Goal: Task Accomplishment & Management: Complete application form

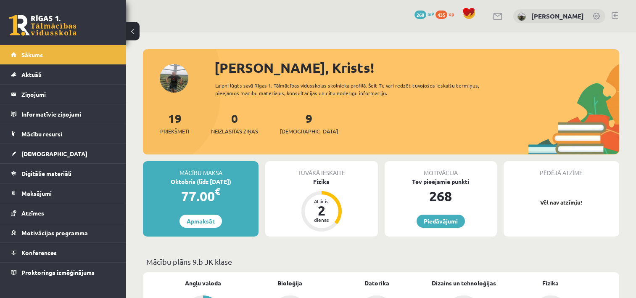
scroll to position [84, 0]
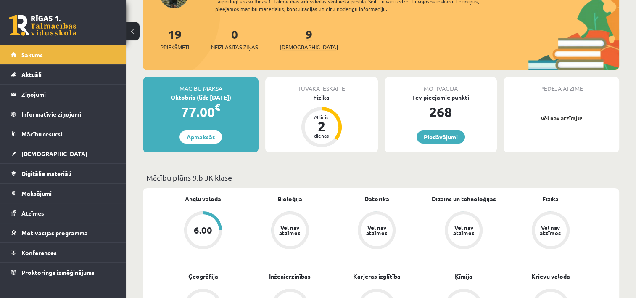
click at [304, 46] on span "[DEMOGRAPHIC_DATA]" at bounding box center [309, 47] width 58 height 8
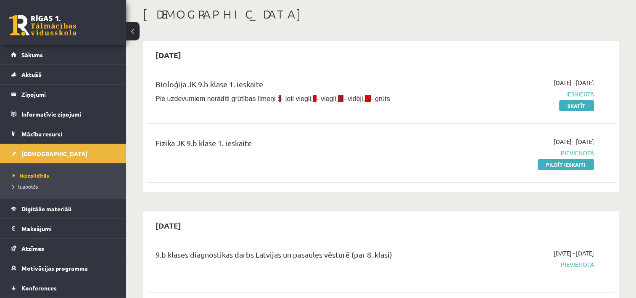
scroll to position [84, 0]
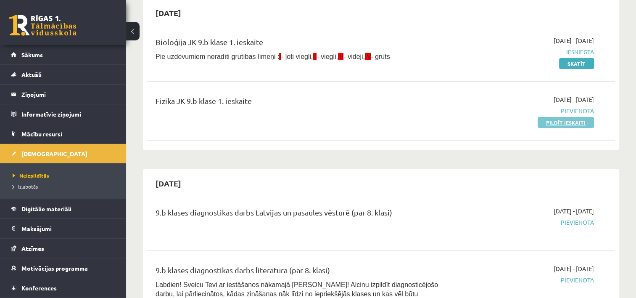
click at [562, 119] on link "Pildīt ieskaiti" at bounding box center [566, 122] width 56 height 11
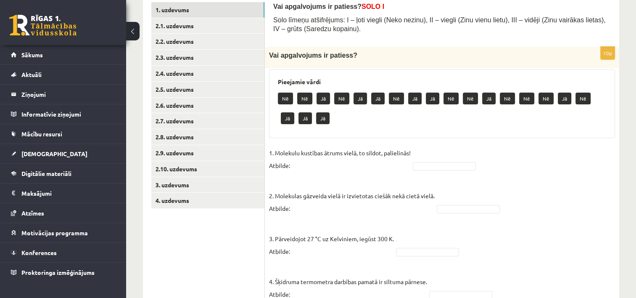
scroll to position [168, 0]
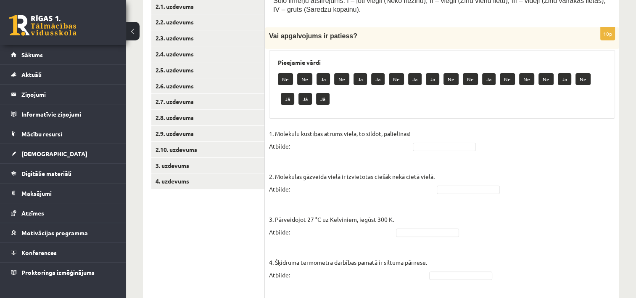
click at [294, 146] on p "1. Molekulu kustības ātrums vielā, to sildot, palielinās! Atbilde:" at bounding box center [340, 139] width 142 height 25
click at [288, 145] on p "1. Molekulu kustības ātrums vielā, to sildot, palielinās! Atbilde:" at bounding box center [340, 139] width 142 height 25
click at [293, 147] on p "1. Molekulu kustības ātrums vielā, to sildot, palielinās! Atbilde:" at bounding box center [340, 139] width 142 height 25
click at [411, 133] on p "1. Molekulu kustības ātrums vielā, to sildot, palielinās! Atbilde:" at bounding box center [340, 139] width 142 height 25
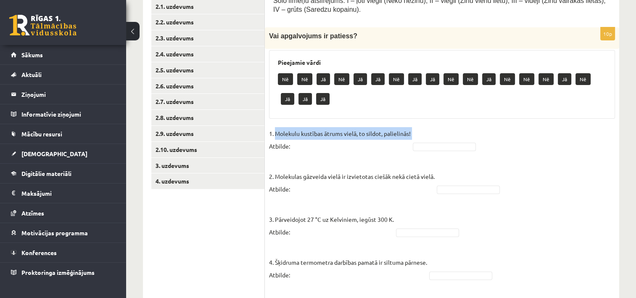
drag, startPoint x: 411, startPoint y: 133, endPoint x: 289, endPoint y: 133, distance: 122.8
click at [289, 133] on p "1. Molekulu kustības ātrums vielā, to sildot, palielinās! Atbilde:" at bounding box center [340, 139] width 142 height 25
drag, startPoint x: 289, startPoint y: 133, endPoint x: 286, endPoint y: 144, distance: 11.3
click at [286, 144] on p "1. Molekulu kustības ātrums vielā, to sildot, palielinās! Atbilde:" at bounding box center [340, 139] width 142 height 25
click at [291, 158] on p "2. Molekulas gāzveida vielā ir izvietotas ciešāk nekā cietā vielā. Atbilde:" at bounding box center [352, 176] width 166 height 38
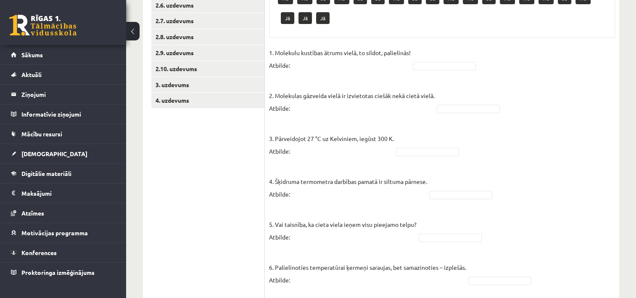
scroll to position [252, 0]
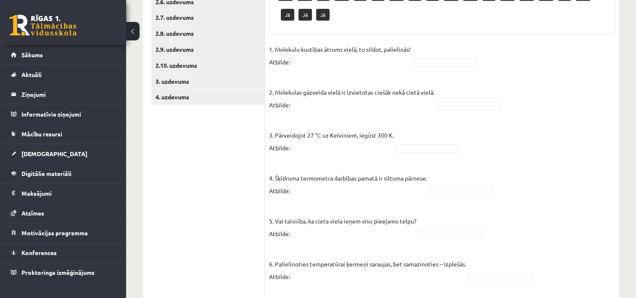
click at [294, 108] on p "2. Molekulas gāzveida vielā ir izvietotas ciešāk nekā cietā vielā. Atbilde:" at bounding box center [352, 92] width 166 height 38
click at [324, 108] on p "2. Molekulas gāzveida vielā ir izvietotas ciešāk nekā cietā vielā. Atbilde:" at bounding box center [352, 92] width 166 height 38
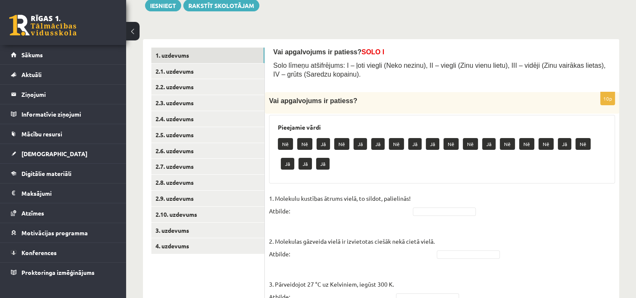
scroll to position [126, 0]
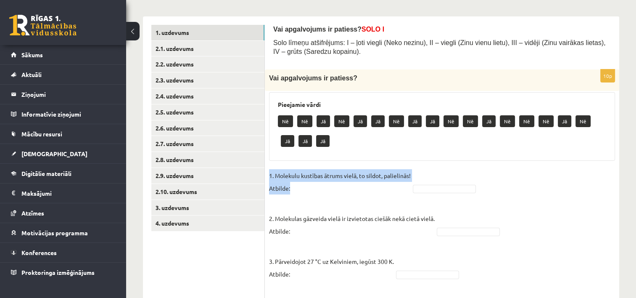
drag, startPoint x: 292, startPoint y: 188, endPoint x: 269, endPoint y: 176, distance: 26.3
drag, startPoint x: 269, startPoint y: 176, endPoint x: 305, endPoint y: 186, distance: 37.9
click at [305, 186] on p "1. Molekulu kustības ātrums vielā, to sildot, palielinās! Atbilde:" at bounding box center [340, 181] width 142 height 25
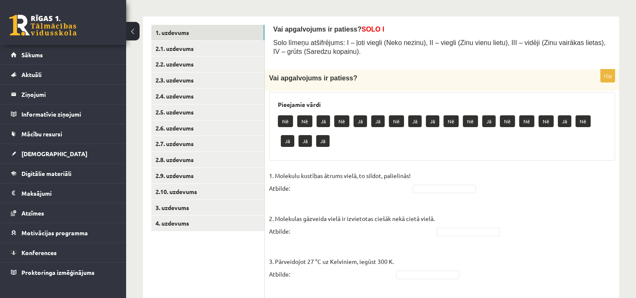
click at [340, 200] on p "2. Molekulas gāzveida vielā ir izvietotas ciešāk nekā cietā vielā. Atbilde:" at bounding box center [352, 218] width 166 height 38
click at [386, 208] on p "2. Molekulas gāzveida vielā ir izvietotas ciešāk nekā cietā vielā. Atbilde:" at bounding box center [352, 218] width 166 height 38
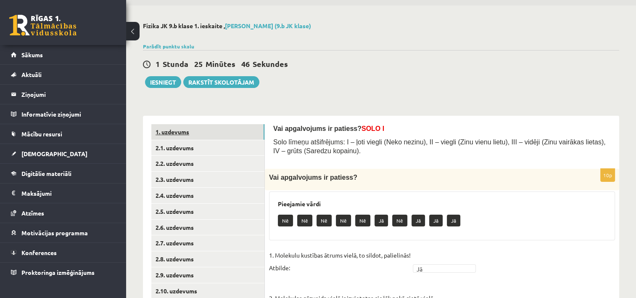
scroll to position [42, 0]
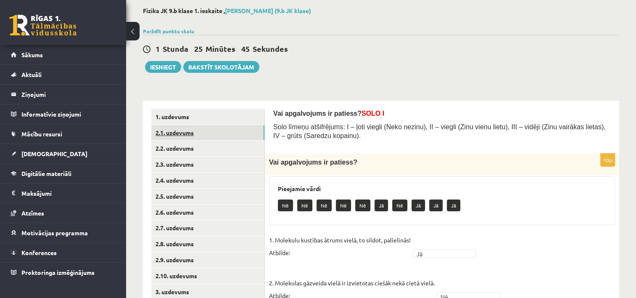
click at [191, 140] on link "2.1. uzdevums" at bounding box center [207, 133] width 113 height 16
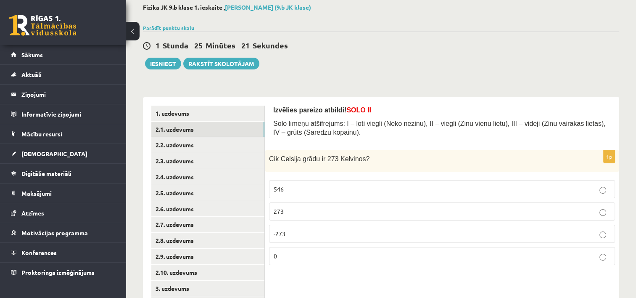
scroll to position [85, 0]
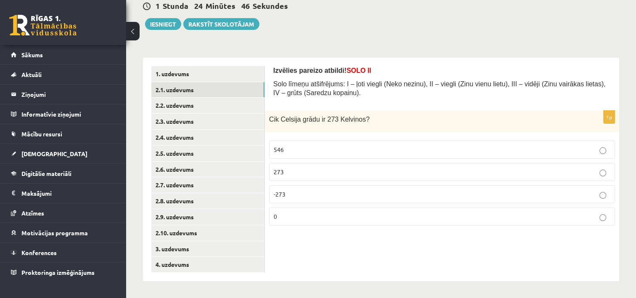
click at [287, 215] on p "0" at bounding box center [442, 216] width 337 height 9
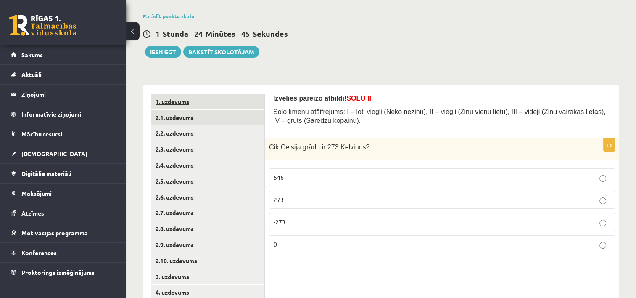
scroll to position [43, 0]
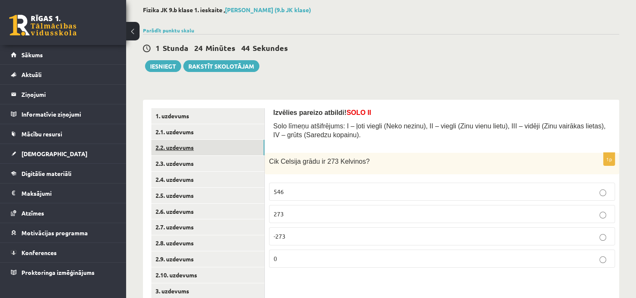
click at [191, 147] on link "2.2. uzdevums" at bounding box center [207, 148] width 113 height 16
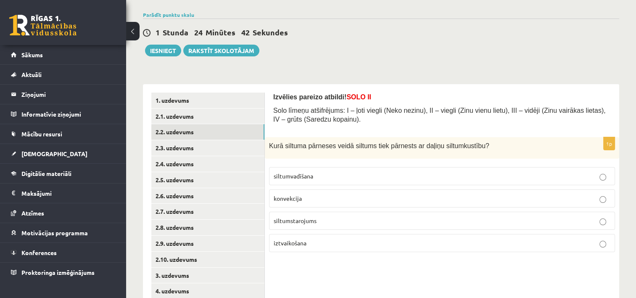
scroll to position [85, 0]
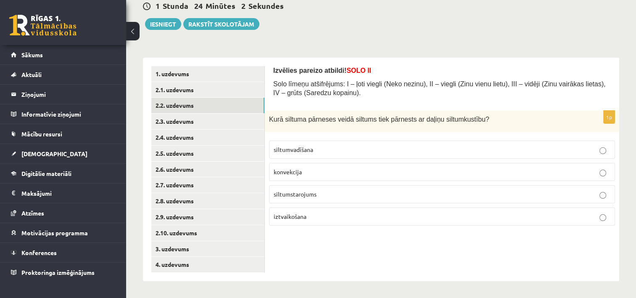
click at [337, 150] on p "siltumvadīšana" at bounding box center [442, 149] width 337 height 9
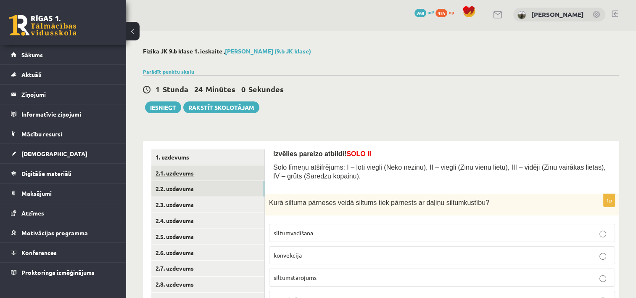
scroll to position [1, 0]
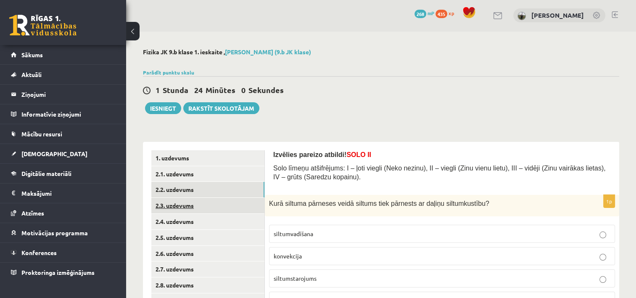
click at [177, 202] on link "2.3. uzdevums" at bounding box center [207, 206] width 113 height 16
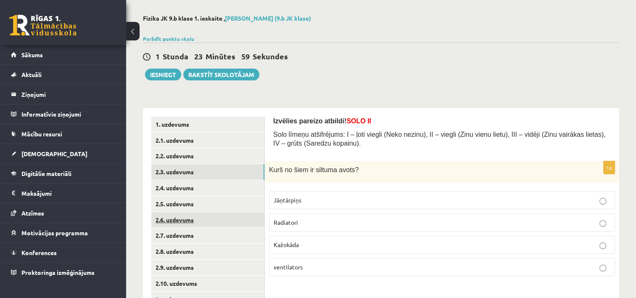
scroll to position [85, 0]
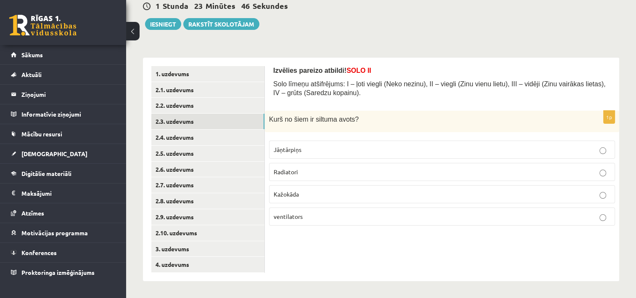
click at [324, 149] on p "Jāņtārpiņs" at bounding box center [442, 149] width 337 height 9
click at [321, 173] on p "Radiatori" at bounding box center [442, 171] width 337 height 9
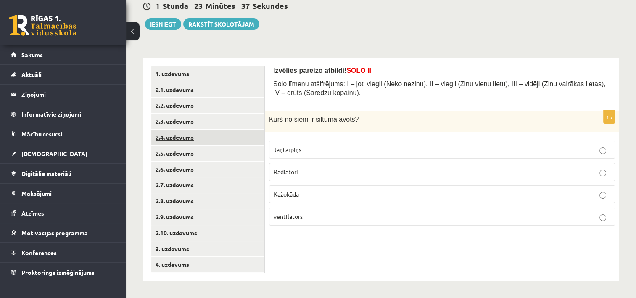
click at [190, 140] on link "2.4. uzdevums" at bounding box center [207, 138] width 113 height 16
click at [308, 193] on p "Konvekcija" at bounding box center [442, 194] width 337 height 9
click at [180, 156] on link "2.5. uzdevums" at bounding box center [207, 154] width 113 height 16
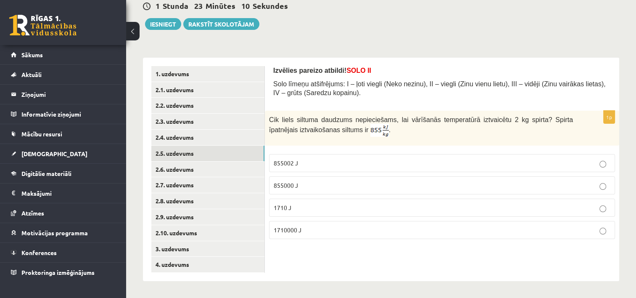
click at [310, 186] on p "855000 J" at bounding box center [442, 185] width 337 height 9
click at [177, 170] on link "2.6. uzdevums" at bounding box center [207, 170] width 113 height 16
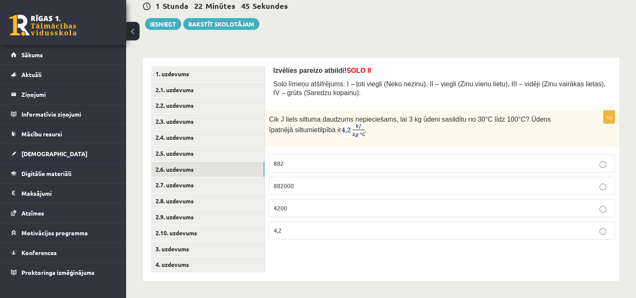
click at [295, 207] on p "4200" at bounding box center [442, 208] width 337 height 9
click at [174, 183] on link "2.7. uzdevums" at bounding box center [207, 185] width 113 height 16
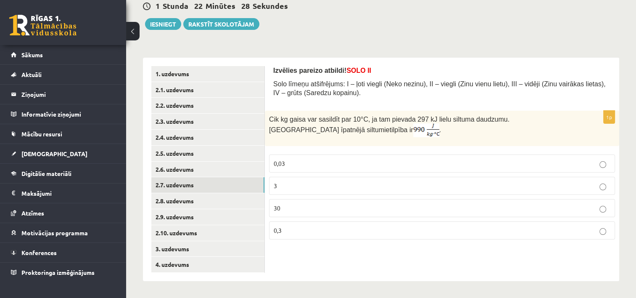
click at [286, 228] on p "0,3" at bounding box center [442, 230] width 337 height 9
click at [188, 202] on link "2.8. uzdevums" at bounding box center [207, 201] width 113 height 16
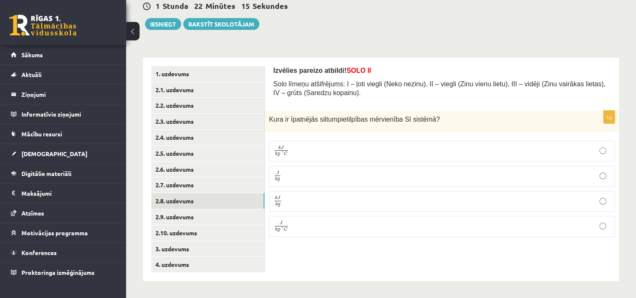
click at [296, 225] on p "J k g ⋅ ° C J k g ⋅ ° C" at bounding box center [442, 226] width 337 height 12
click at [186, 221] on link "2.9. uzdevums" at bounding box center [207, 217] width 113 height 16
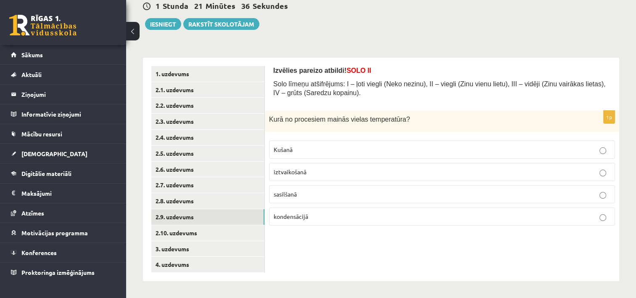
scroll to position [4, 0]
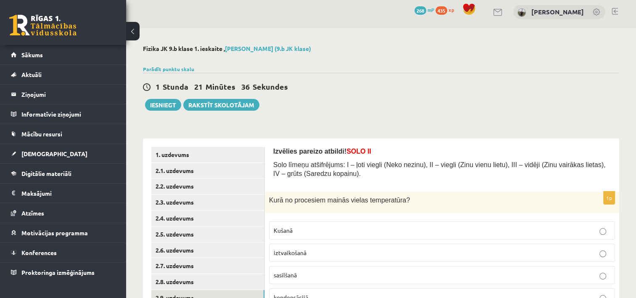
click at [318, 195] on div "1p Kurā no procesiem mainās vielas temperatūra? Kušanā iztvaikošanā sasilšanā k…" at bounding box center [442, 252] width 355 height 122
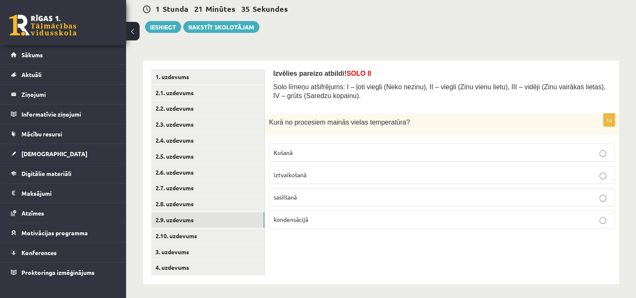
scroll to position [85, 0]
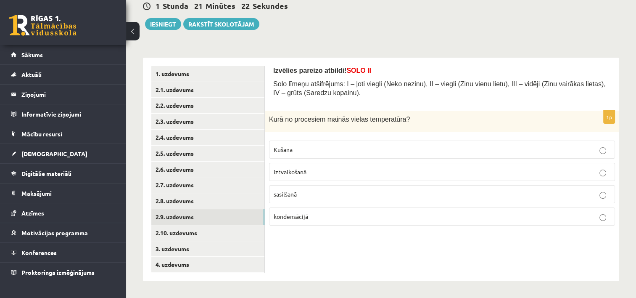
click at [306, 197] on p "sasilšanā" at bounding box center [442, 194] width 337 height 9
click at [191, 236] on link "2.10. uzdevums" at bounding box center [207, 233] width 113 height 16
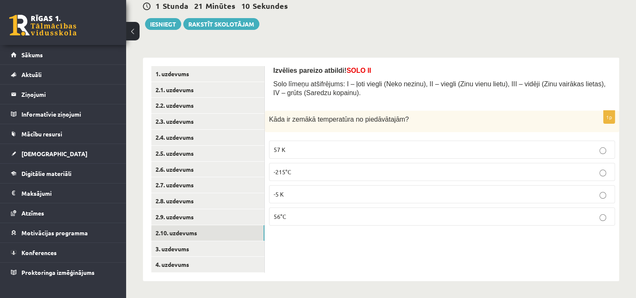
click at [301, 171] on p "-215°C" at bounding box center [442, 171] width 337 height 9
click at [173, 249] on link "3. uzdevums" at bounding box center [207, 249] width 113 height 16
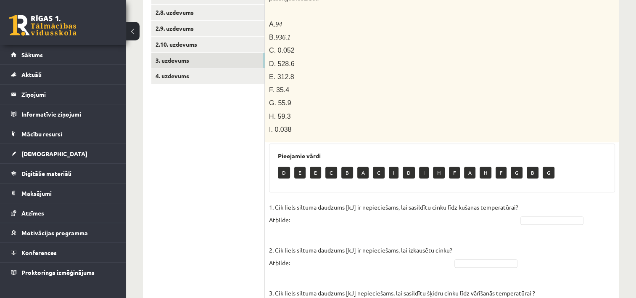
scroll to position [274, 0]
click at [171, 80] on link "4. uzdevums" at bounding box center [207, 76] width 113 height 16
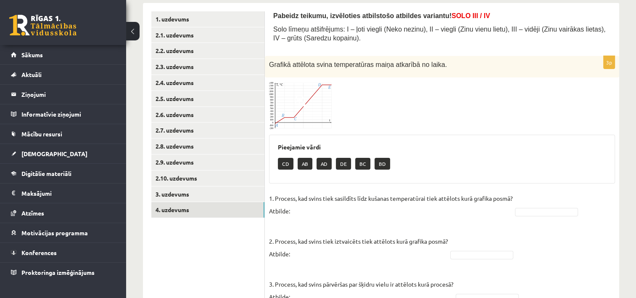
scroll to position [179, 0]
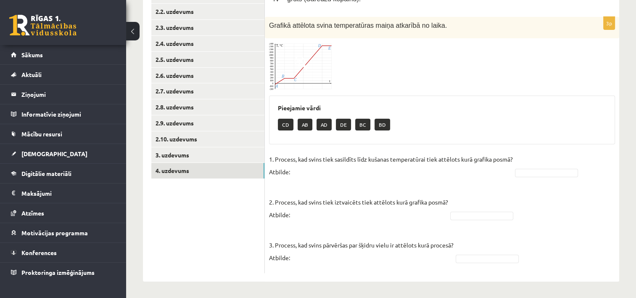
click at [307, 56] on span at bounding box center [300, 62] width 13 height 13
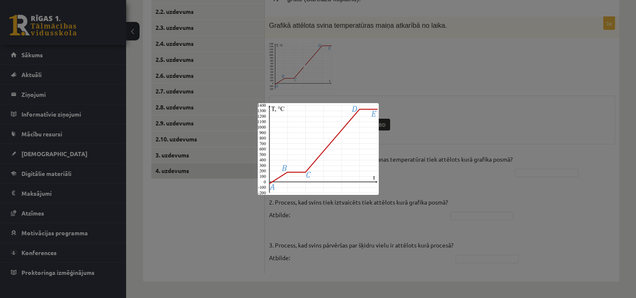
click at [490, 101] on div at bounding box center [318, 149] width 636 height 298
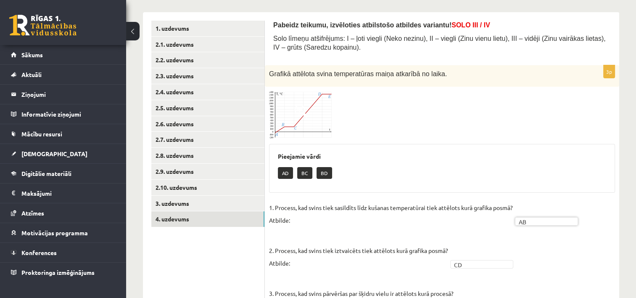
scroll to position [168, 0]
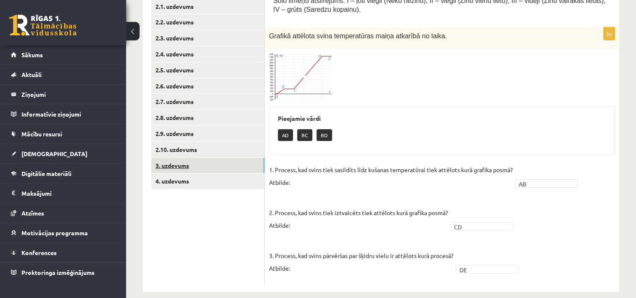
click at [184, 165] on link "3. uzdevums" at bounding box center [207, 166] width 113 height 16
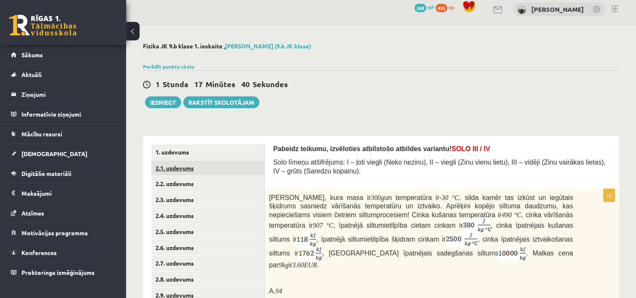
scroll to position [0, 0]
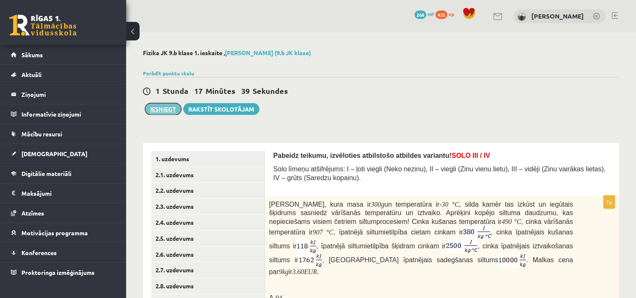
click at [158, 110] on button "Iesniegt" at bounding box center [163, 109] width 36 height 12
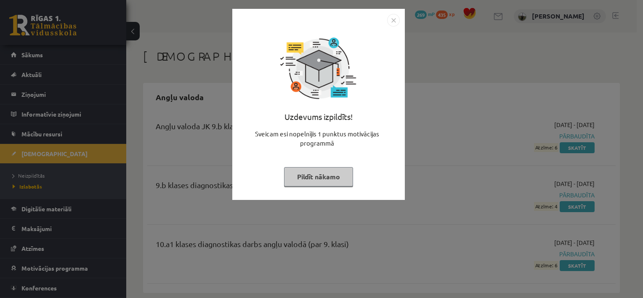
click at [332, 171] on button "Pildīt nākamo" at bounding box center [318, 176] width 69 height 19
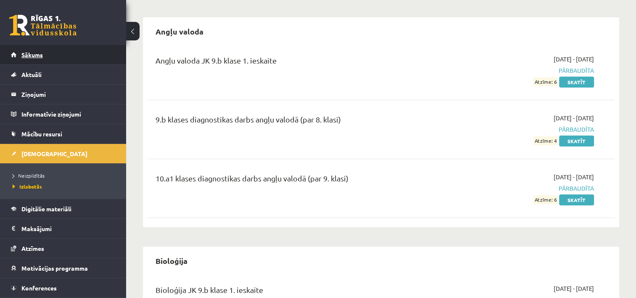
scroll to position [42, 0]
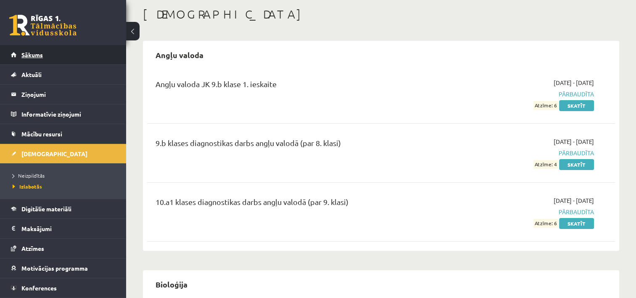
click at [37, 55] on span "Sākums" at bounding box center [31, 55] width 21 height 8
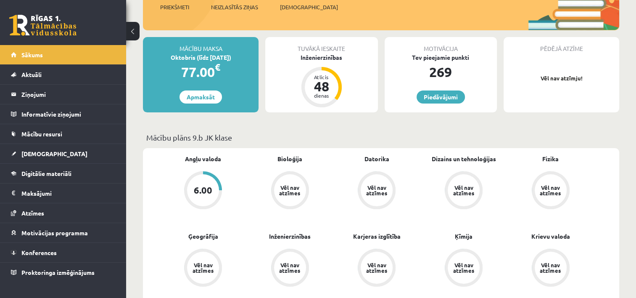
scroll to position [126, 0]
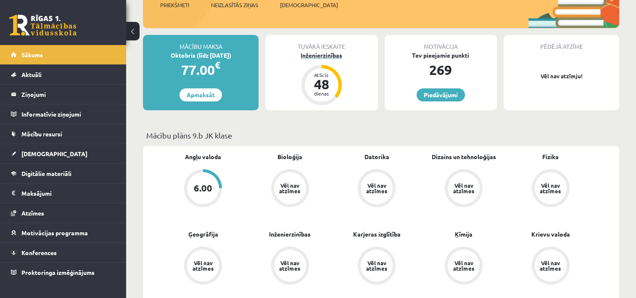
click at [326, 54] on div "Inženierzinības" at bounding box center [321, 55] width 112 height 9
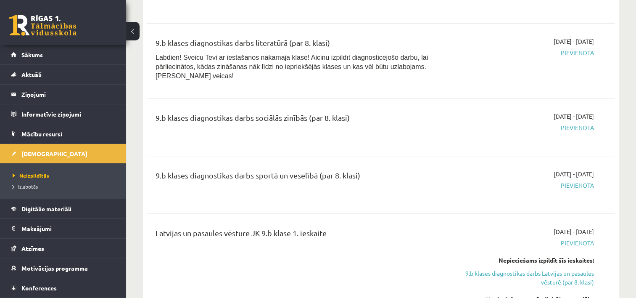
scroll to position [337, 0]
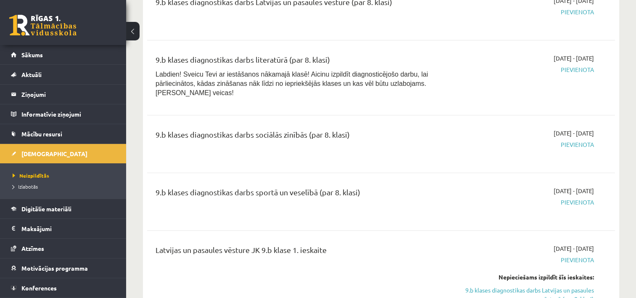
click at [188, 145] on div "9.b klases diagnostikas darbs sociālās zinībās (par 8. klasi)" at bounding box center [299, 144] width 301 height 30
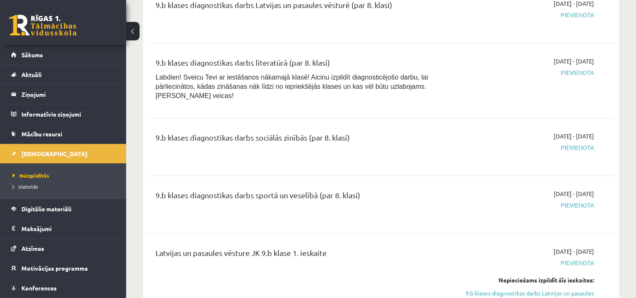
scroll to position [168, 0]
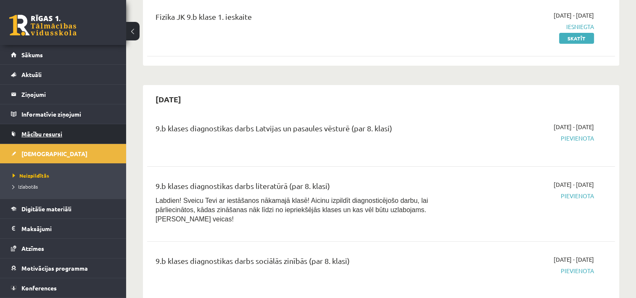
click at [52, 138] on link "Mācību resursi" at bounding box center [63, 133] width 105 height 19
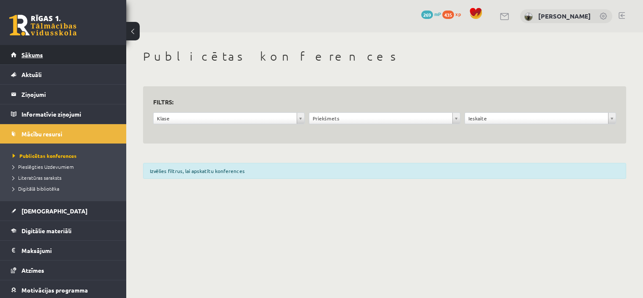
click at [30, 59] on link "Sākums" at bounding box center [63, 54] width 105 height 19
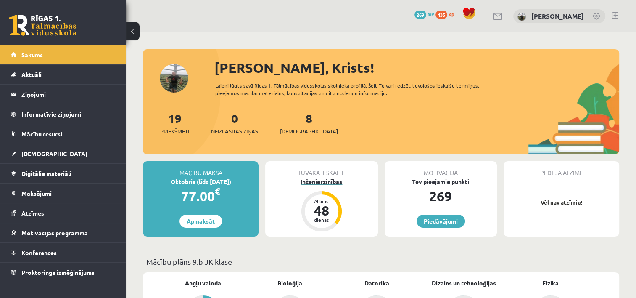
click at [324, 196] on div "Atlicis 48 dienas" at bounding box center [322, 211] width 34 height 34
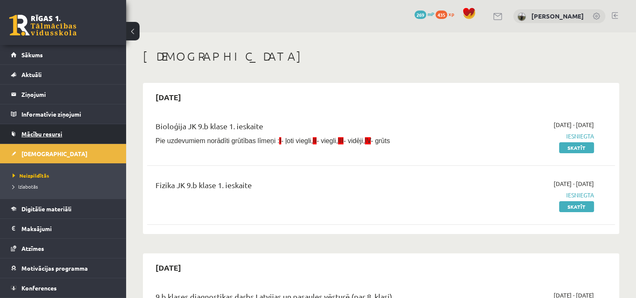
click at [34, 133] on span "Mācību resursi" at bounding box center [41, 134] width 41 height 8
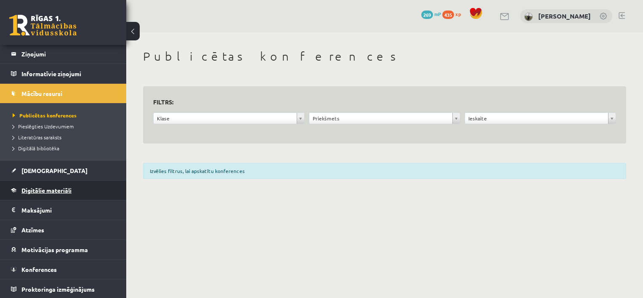
click at [64, 186] on span "Digitālie materiāli" at bounding box center [46, 190] width 50 height 8
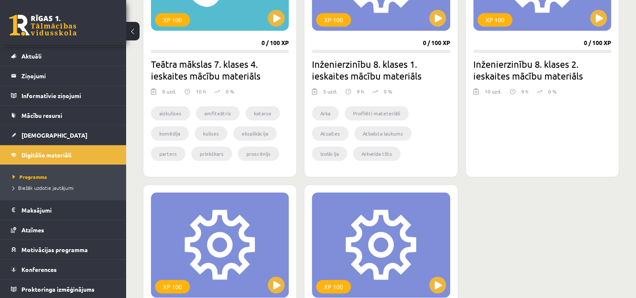
scroll to position [463, 0]
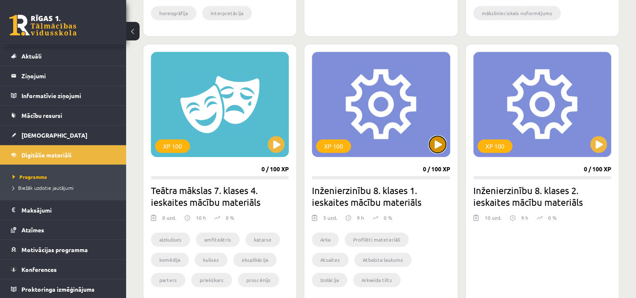
click at [432, 138] on button at bounding box center [438, 144] width 17 height 17
click at [392, 110] on div "XP 100" at bounding box center [381, 104] width 138 height 105
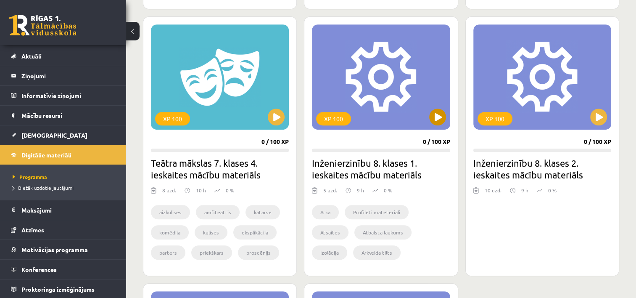
scroll to position [505, 0]
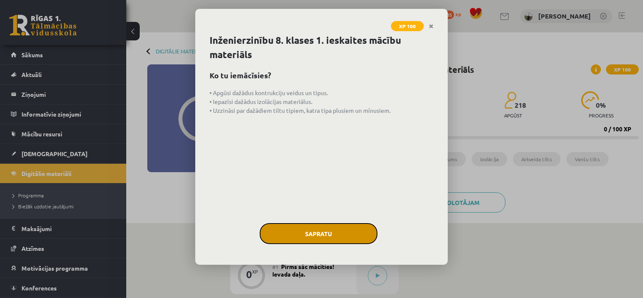
click at [317, 233] on button "Sapratu" at bounding box center [319, 233] width 118 height 21
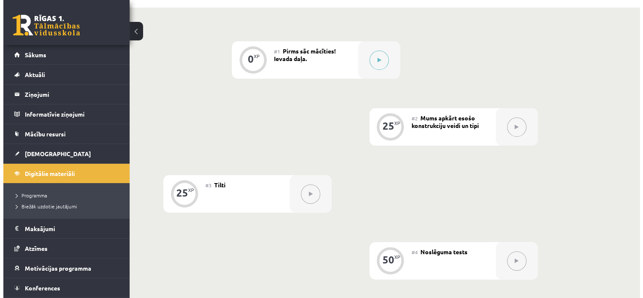
scroll to position [200, 0]
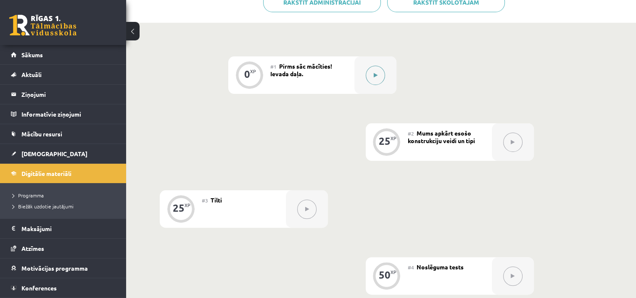
click at [376, 69] on button at bounding box center [375, 75] width 19 height 19
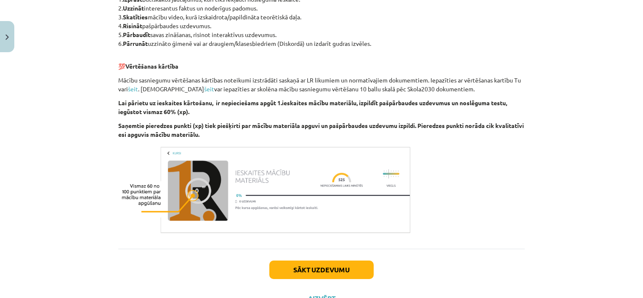
scroll to position [469, 0]
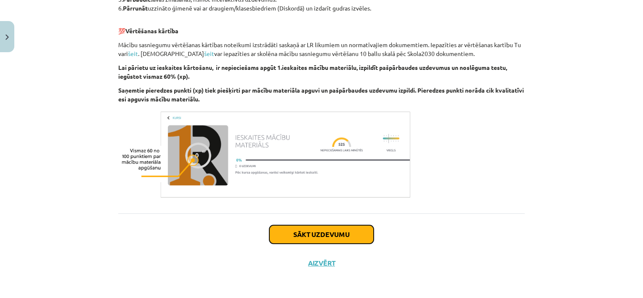
click at [326, 233] on button "Sākt uzdevumu" at bounding box center [321, 234] width 104 height 19
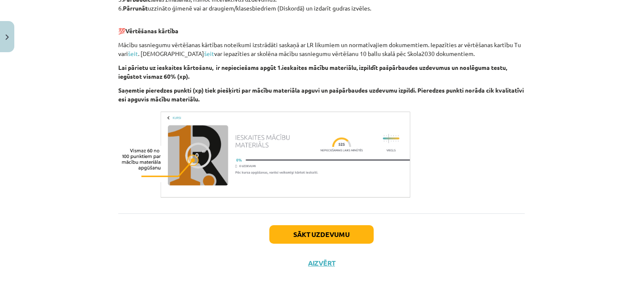
scroll to position [21, 0]
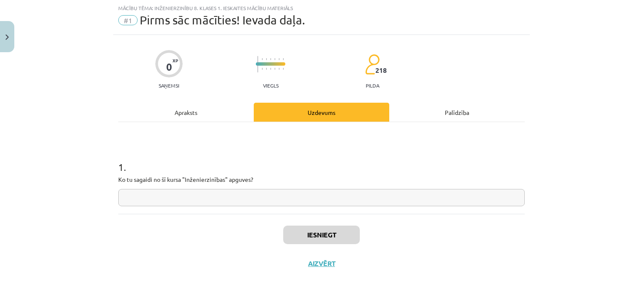
click at [197, 202] on input "text" at bounding box center [321, 197] width 406 height 17
click at [215, 192] on input "text" at bounding box center [321, 197] width 406 height 17
click at [196, 198] on input "text" at bounding box center [321, 197] width 406 height 17
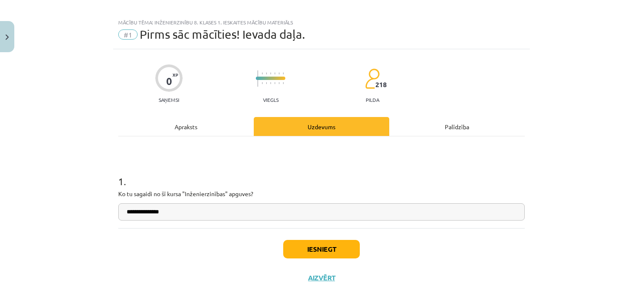
scroll to position [0, 0]
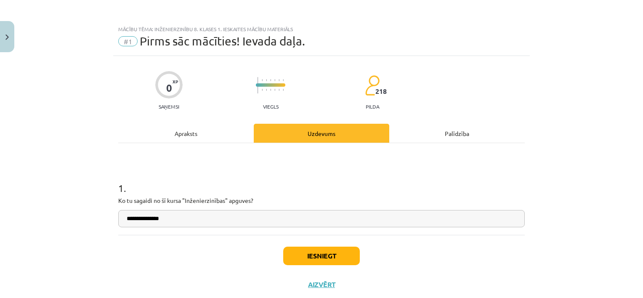
click at [142, 218] on input "**********" at bounding box center [321, 218] width 406 height 17
type input "**********"
click at [310, 253] on button "Iesniegt" at bounding box center [321, 256] width 77 height 19
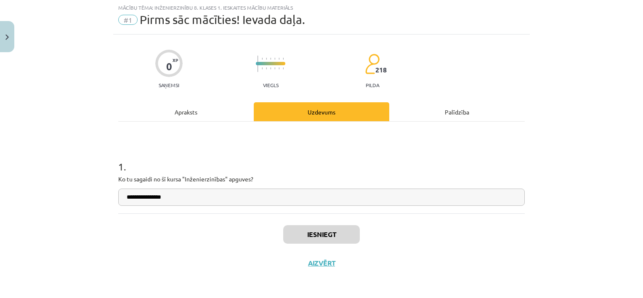
scroll to position [201, 0]
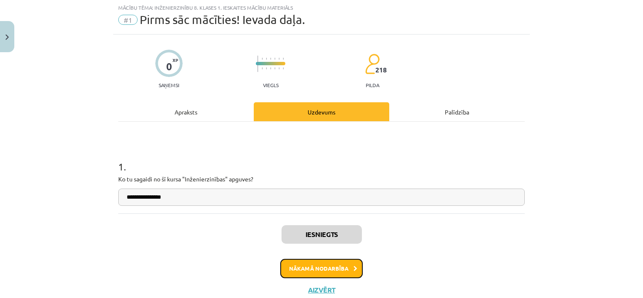
click at [311, 265] on button "Nākamā nodarbība" at bounding box center [321, 268] width 82 height 19
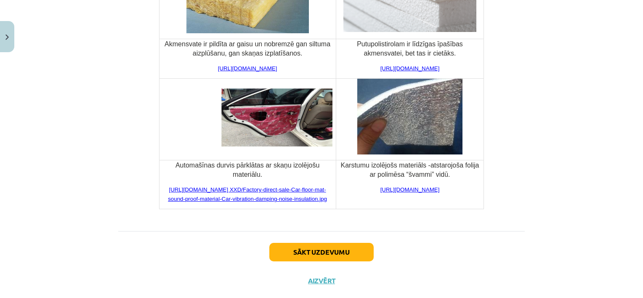
scroll to position [3120, 0]
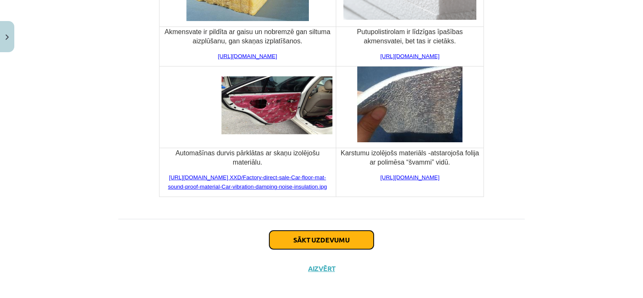
click at [306, 240] on button "Sākt uzdevumu" at bounding box center [321, 240] width 104 height 19
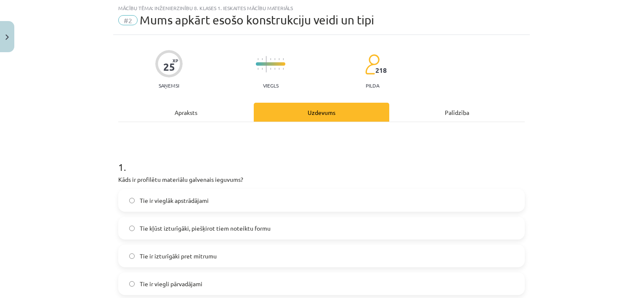
scroll to position [0, 0]
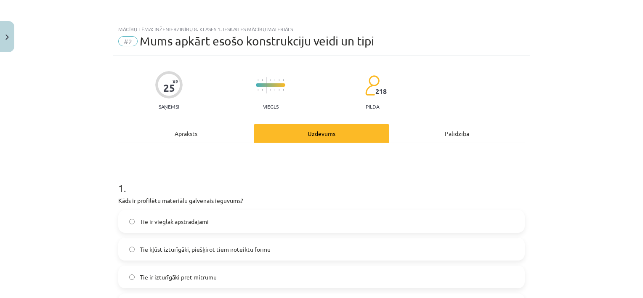
click at [198, 131] on div "Apraksts" at bounding box center [185, 133] width 135 height 19
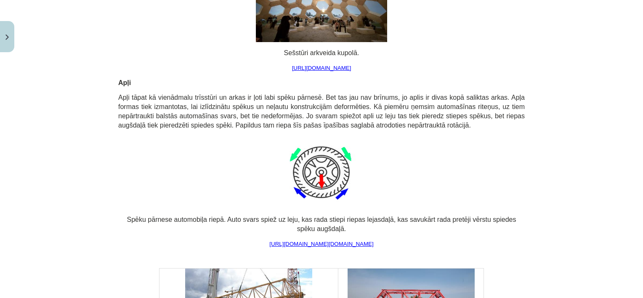
scroll to position [1199, 0]
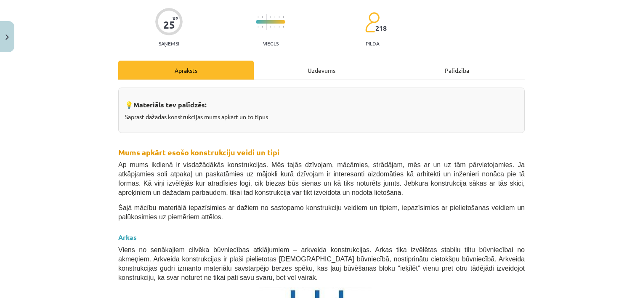
click at [303, 70] on div "Uzdevums" at bounding box center [321, 70] width 135 height 19
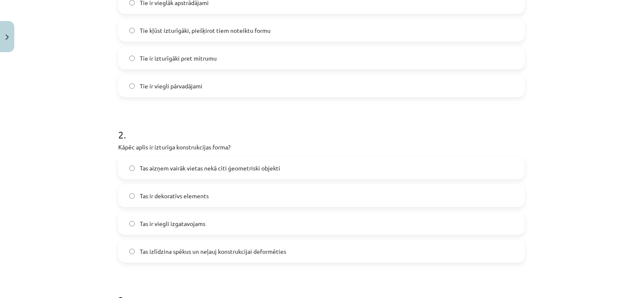
scroll to position [231, 0]
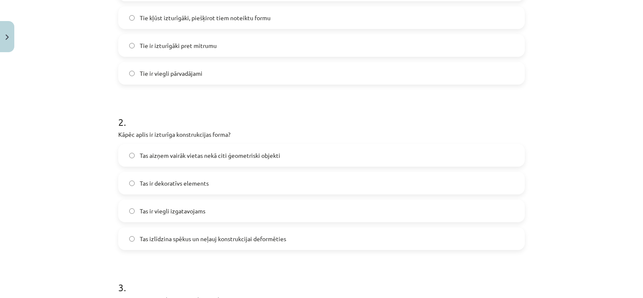
click at [191, 242] on label "Tas izlīdzina spēkus un neļauj konstrukcijai deformēties" at bounding box center [321, 238] width 405 height 21
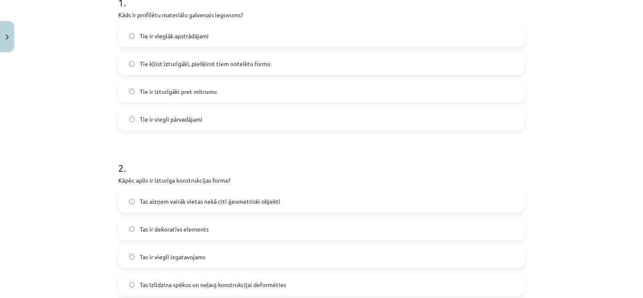
scroll to position [0, 0]
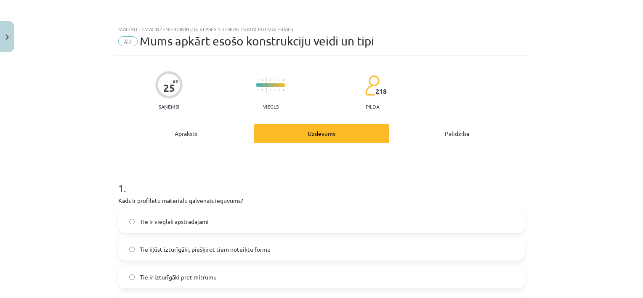
click at [206, 138] on div "Apraksts" at bounding box center [185, 133] width 135 height 19
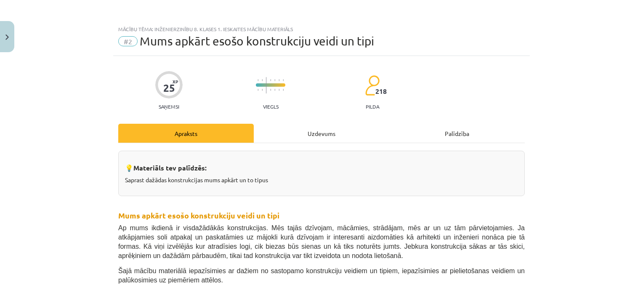
click at [296, 130] on div "Uzdevums" at bounding box center [321, 133] width 135 height 19
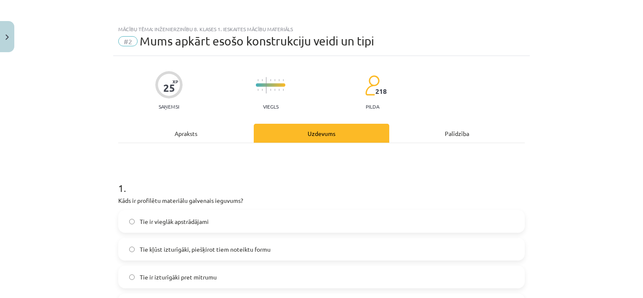
click at [212, 133] on div "Apraksts" at bounding box center [185, 133] width 135 height 19
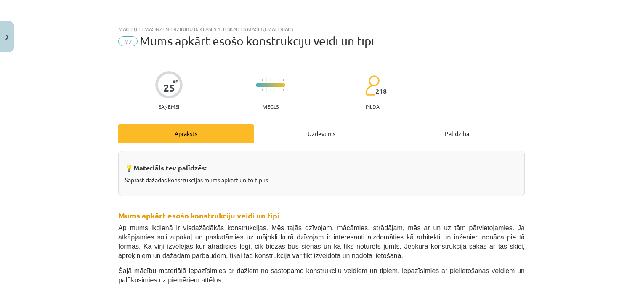
click at [288, 132] on div "Uzdevums" at bounding box center [321, 133] width 135 height 19
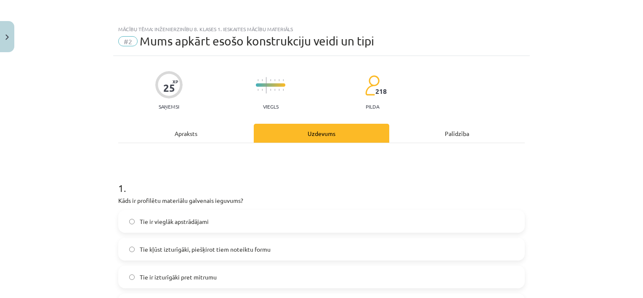
click at [192, 126] on div "Apraksts" at bounding box center [185, 133] width 135 height 19
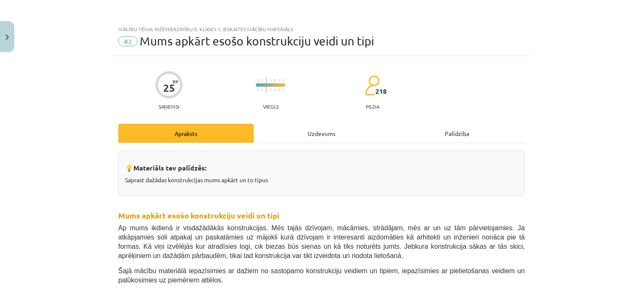
click at [313, 131] on div "Uzdevums" at bounding box center [321, 133] width 135 height 19
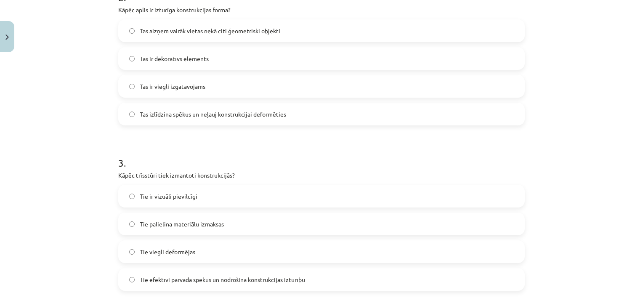
scroll to position [358, 0]
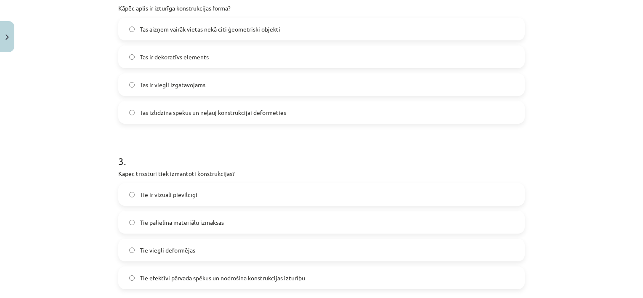
drag, startPoint x: 313, startPoint y: 131, endPoint x: 260, endPoint y: 167, distance: 63.8
click at [260, 167] on div "3 . Kāpēc trīsstūri tiek izmantoti konstrukcijās? Tie ir vizuāli pievilcīgi Tie…" at bounding box center [321, 215] width 406 height 149
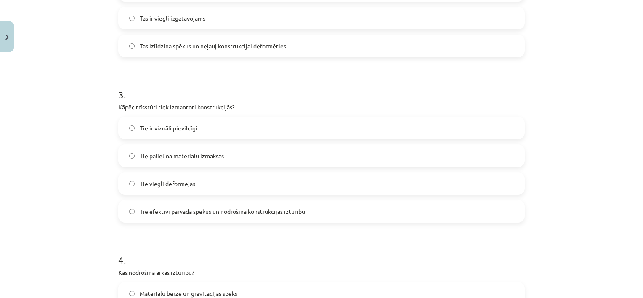
scroll to position [442, 0]
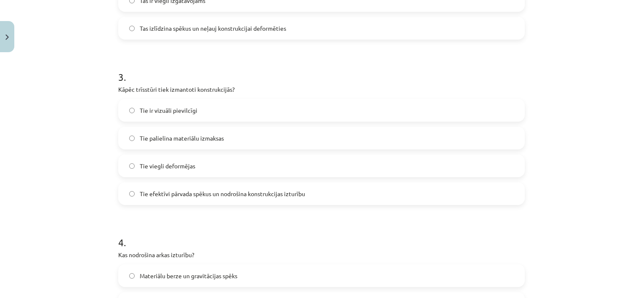
click at [178, 194] on span "Tie efektīvi pārvada spēkus un nodrošina konstrukcijas izturību" at bounding box center [222, 193] width 165 height 9
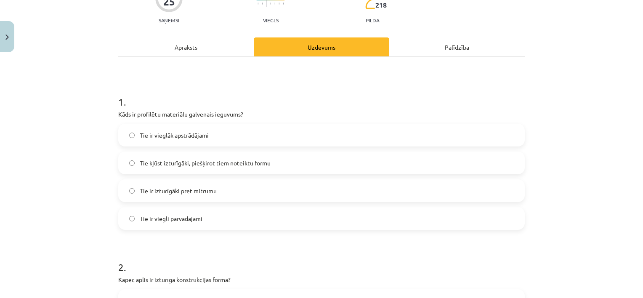
scroll to position [0, 0]
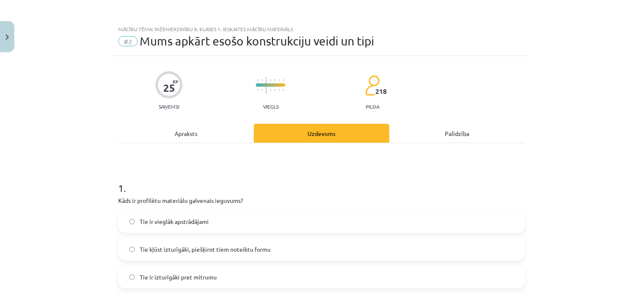
click at [209, 135] on div "Apraksts" at bounding box center [185, 133] width 135 height 19
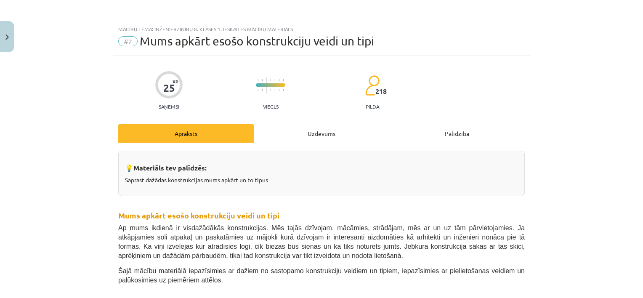
click at [311, 135] on div "Uzdevums" at bounding box center [321, 133] width 135 height 19
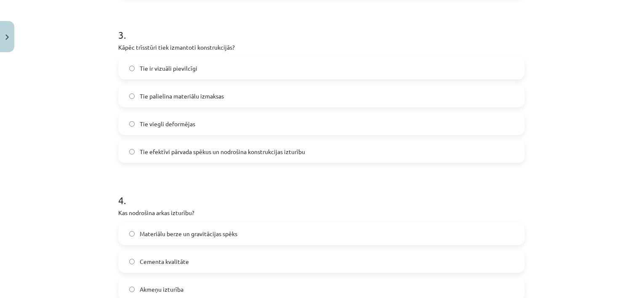
scroll to position [526, 0]
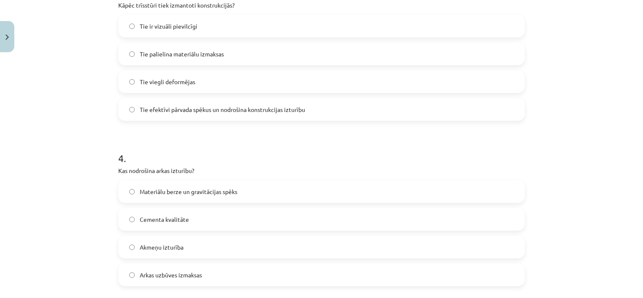
click at [174, 190] on span "Materiālu berze un gravitācijas spēks" at bounding box center [189, 191] width 98 height 9
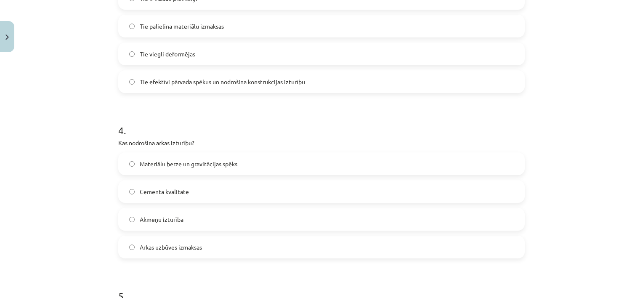
scroll to position [568, 0]
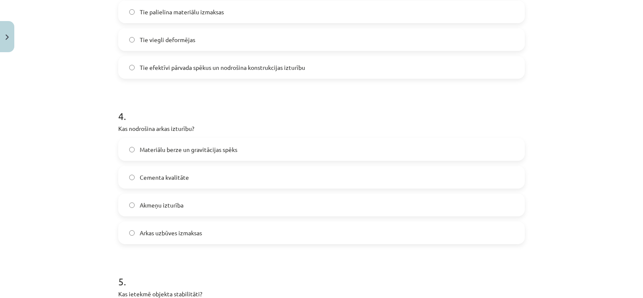
click at [154, 202] on span "Akmeņu izturība" at bounding box center [162, 205] width 44 height 9
click at [157, 153] on span "Materiālu berze un gravitācijas spēks" at bounding box center [189, 149] width 98 height 9
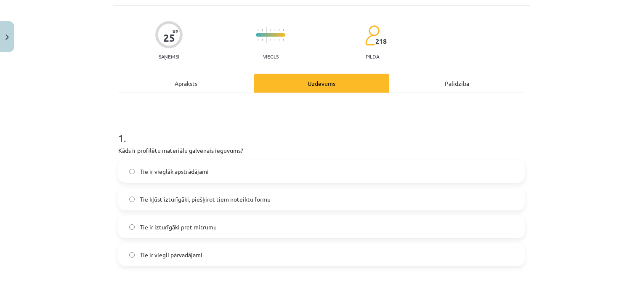
scroll to position [0, 0]
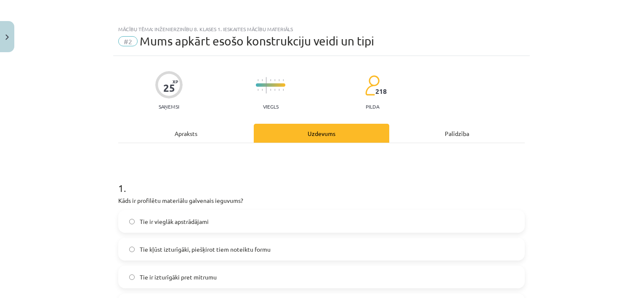
click at [201, 133] on div "Apraksts" at bounding box center [185, 133] width 135 height 19
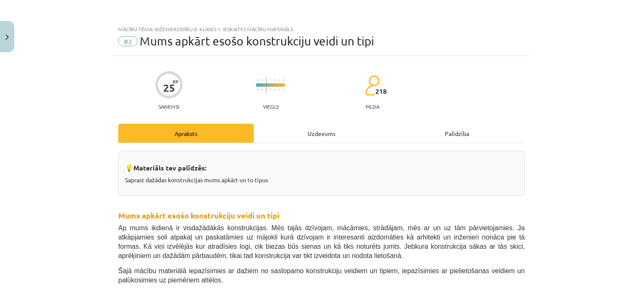
click at [298, 131] on div "Uzdevums" at bounding box center [321, 133] width 135 height 19
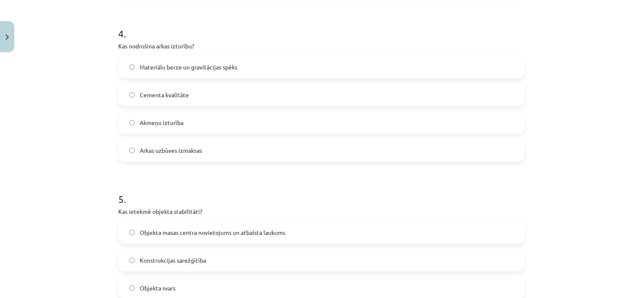
scroll to position [777, 0]
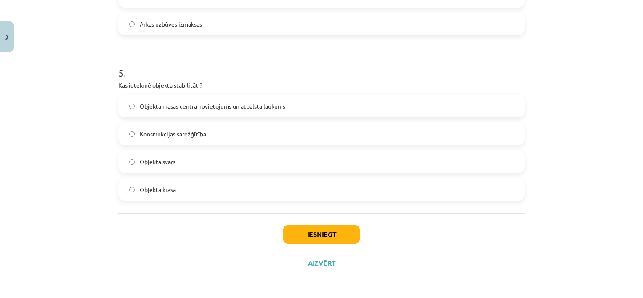
click at [194, 108] on span "Objekta masas centra novietojums un atbalsta laukums" at bounding box center [213, 106] width 146 height 9
click at [299, 232] on button "Iesniegt" at bounding box center [321, 234] width 77 height 19
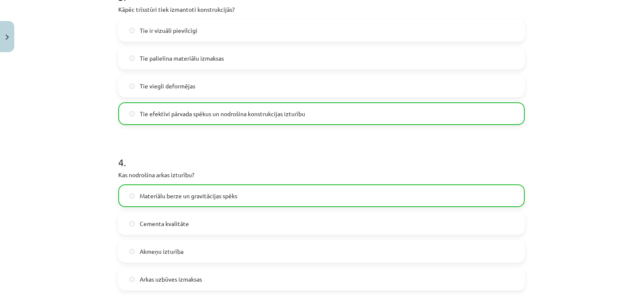
scroll to position [803, 0]
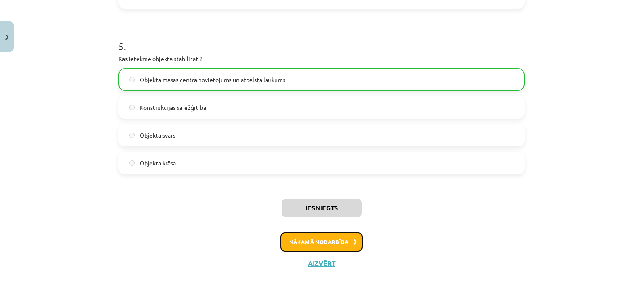
click at [333, 245] on button "Nākamā nodarbība" at bounding box center [321, 241] width 82 height 19
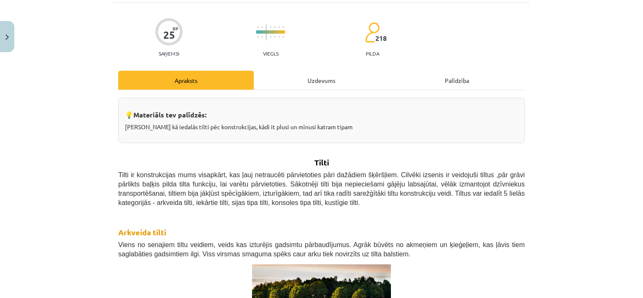
scroll to position [21, 0]
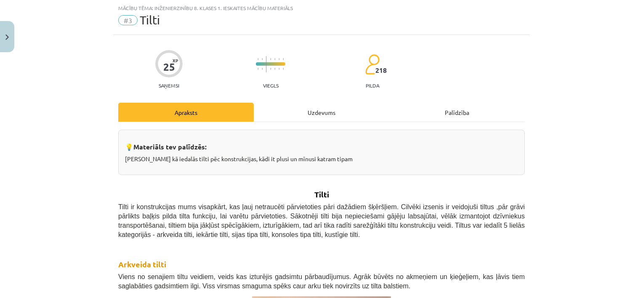
click at [307, 108] on div "Uzdevums" at bounding box center [321, 112] width 135 height 19
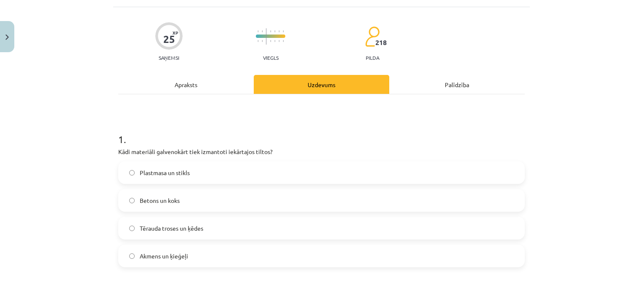
scroll to position [63, 0]
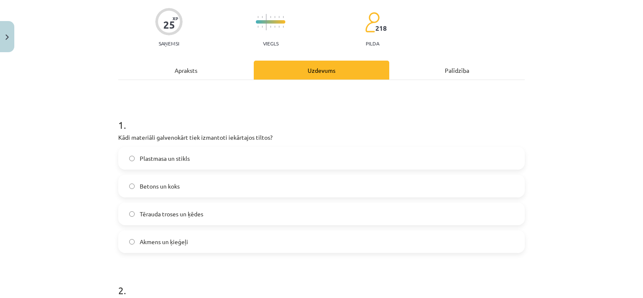
click at [197, 68] on div "Apraksts" at bounding box center [185, 70] width 135 height 19
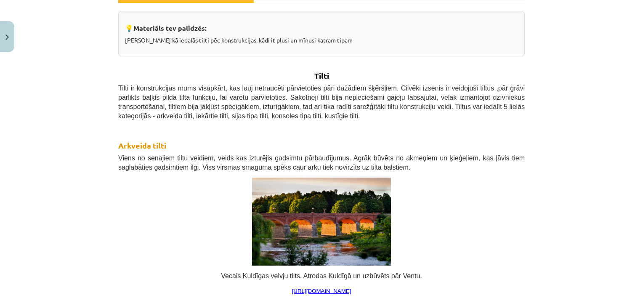
scroll to position [189, 0]
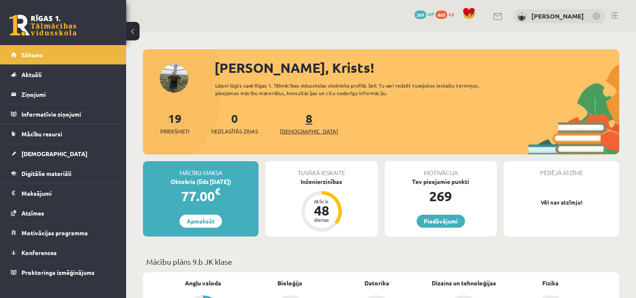
click at [306, 132] on span "[DEMOGRAPHIC_DATA]" at bounding box center [309, 131] width 58 height 8
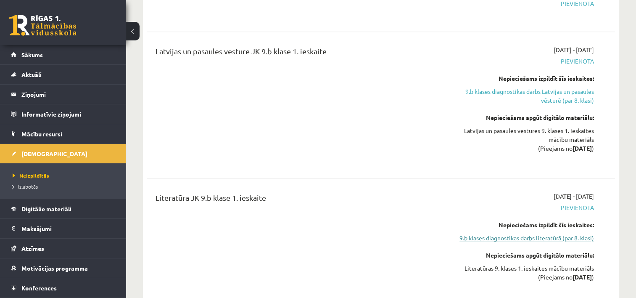
scroll to position [463, 0]
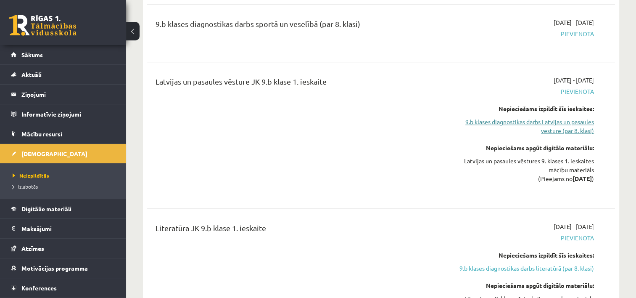
click at [558, 118] on link "9.b klases diagnostikas darbs Latvijas un pasaules vēsturē (par 8. klasi)" at bounding box center [525, 126] width 138 height 18
